Goal: Transaction & Acquisition: Purchase product/service

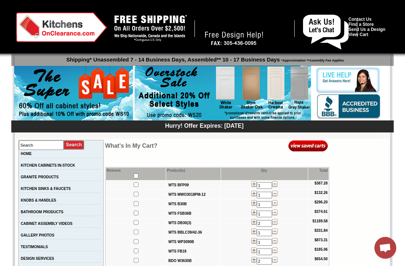
scroll to position [137, 0]
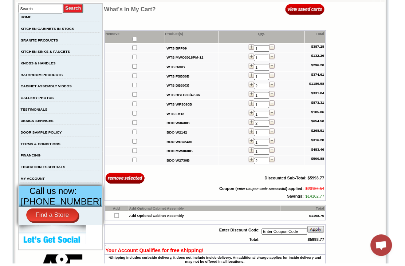
click at [182, 258] on table "Your Account Qualifies for free shipping!" at bounding box center [217, 252] width 224 height 11
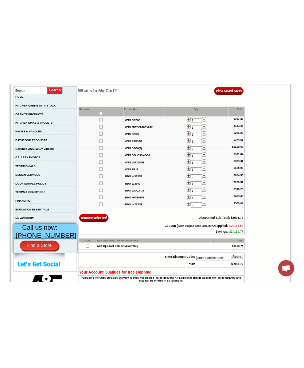
scroll to position [31, 0]
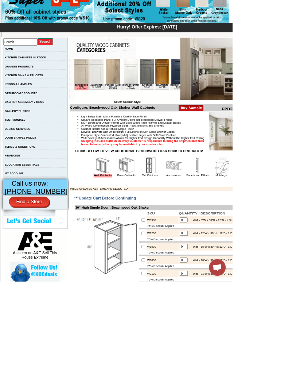
scroll to position [91, 0]
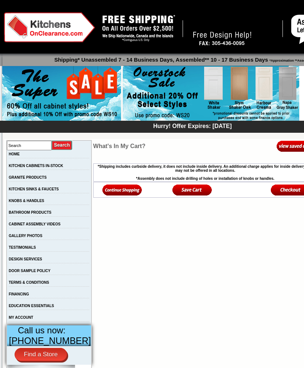
scroll to position [12, 0]
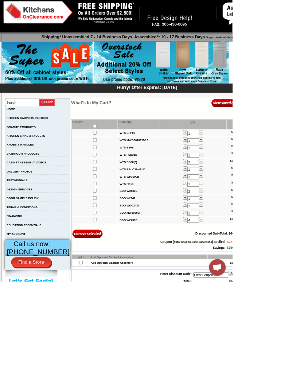
click at [103, 164] on center at bounding box center [124, 164] width 59 height 7
click at [106, 166] on center at bounding box center [124, 164] width 59 height 7
click at [122, 165] on input "checkbox" at bounding box center [124, 164] width 5 height 5
checkbox input "true"
checkbox input"] "true"
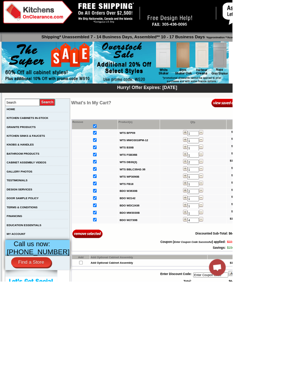
checkbox input"] "true"
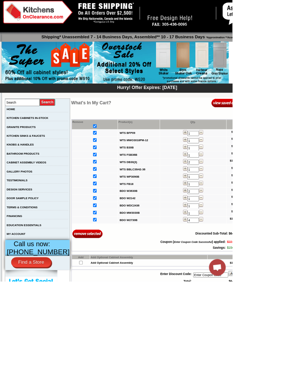
checkbox input"] "true"
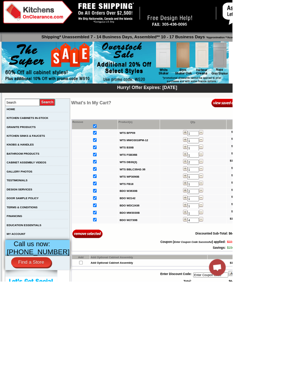
checkbox input"] "true"
click at [96, 311] on input "image" at bounding box center [115, 305] width 40 height 12
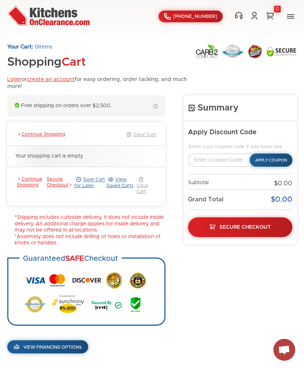
click at [152, 133] on link "Clear Cart" at bounding box center [140, 135] width 31 height 7
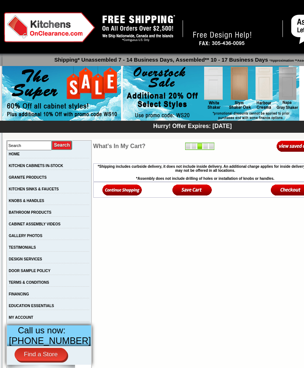
scroll to position [12, 0]
